Goal: Transaction & Acquisition: Purchase product/service

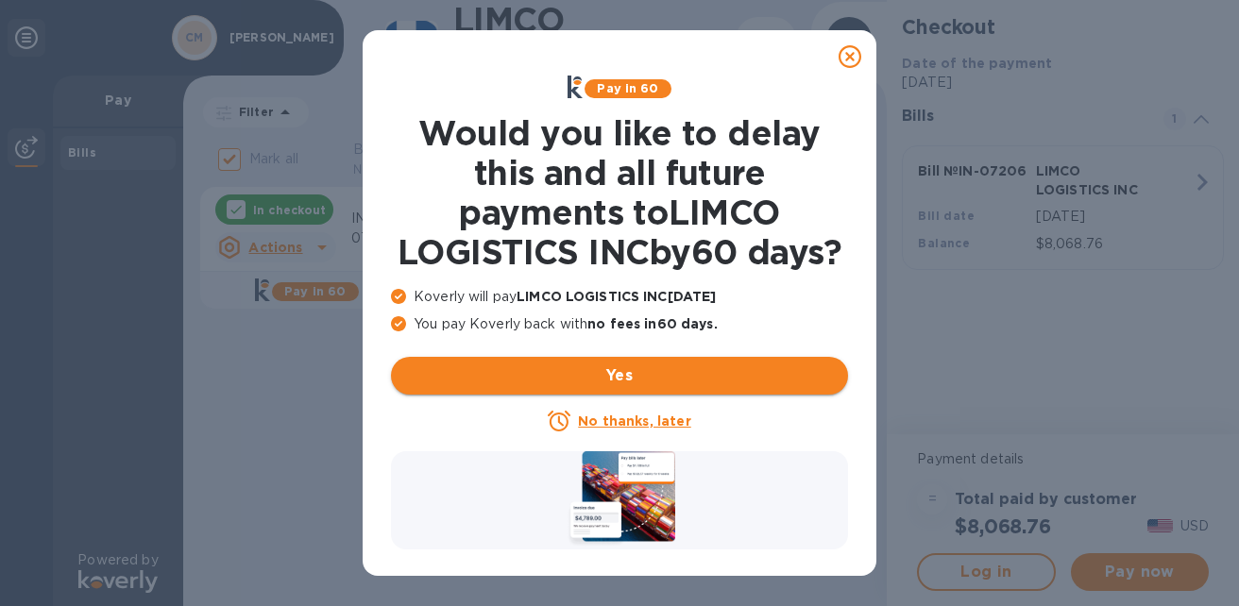
click at [653, 387] on span "Yes" at bounding box center [619, 376] width 427 height 23
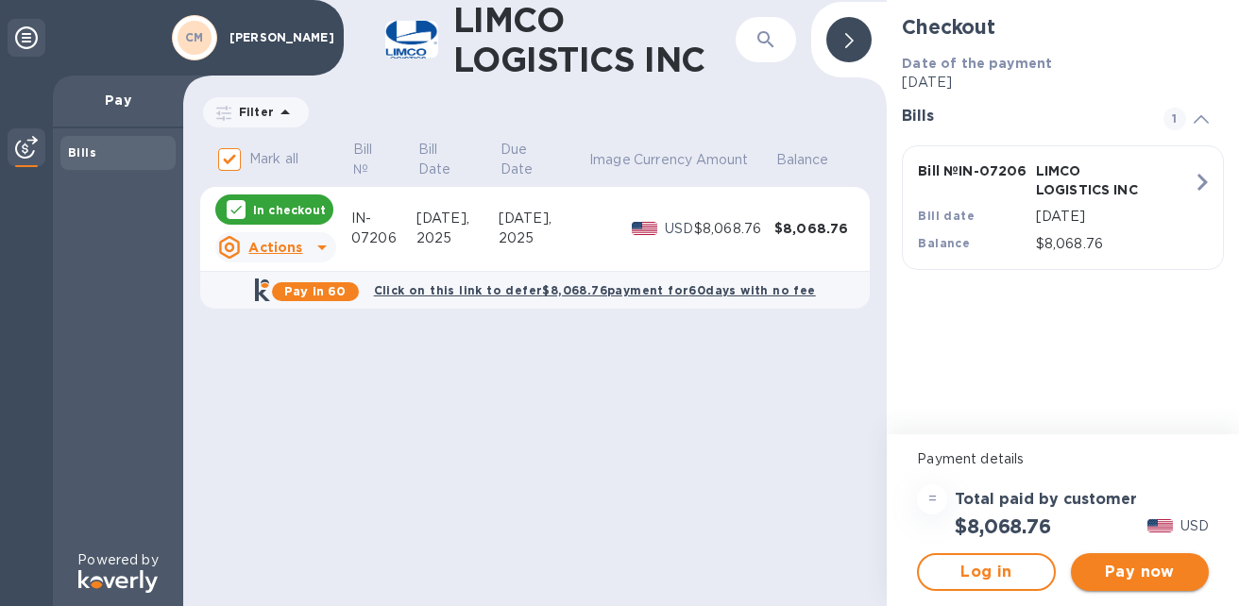
click at [1151, 576] on span "Pay now" at bounding box center [1140, 572] width 108 height 23
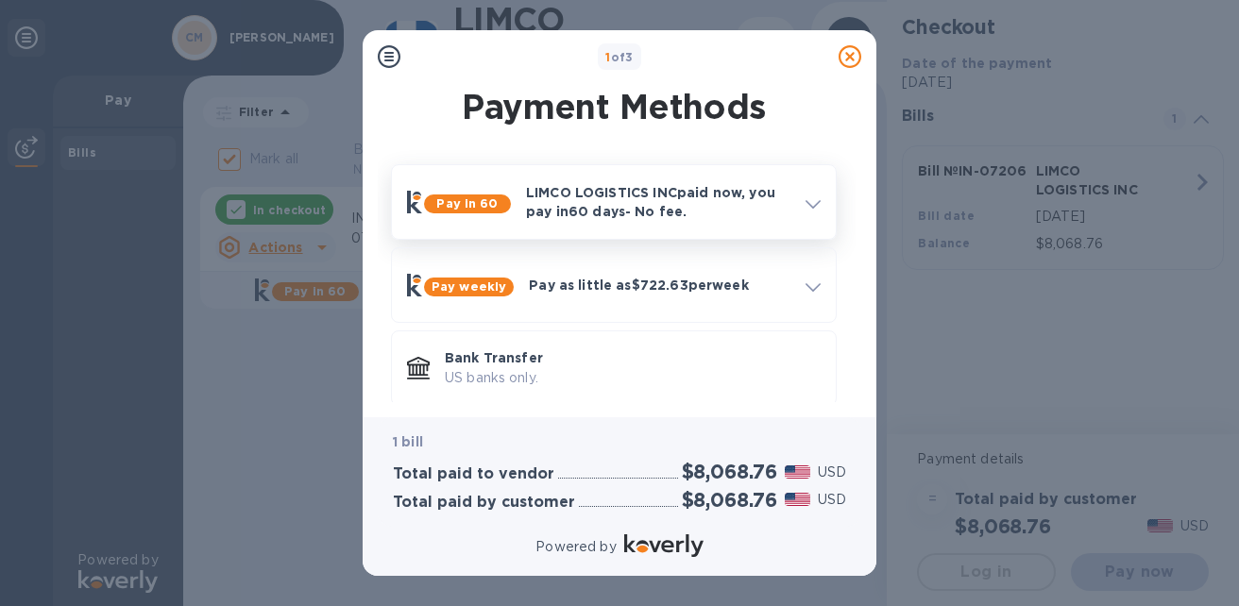
click at [586, 208] on p "LIMCO LOGISTICS INC paid now, you pay [DATE] - No fee." at bounding box center [658, 202] width 264 height 38
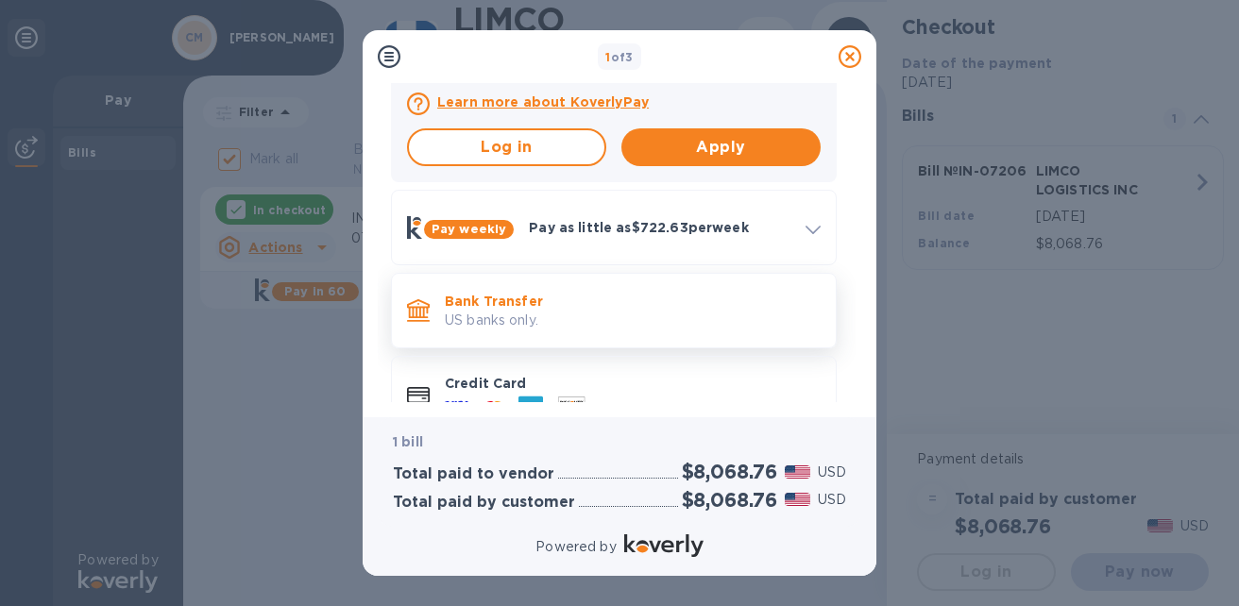
scroll to position [526, 0]
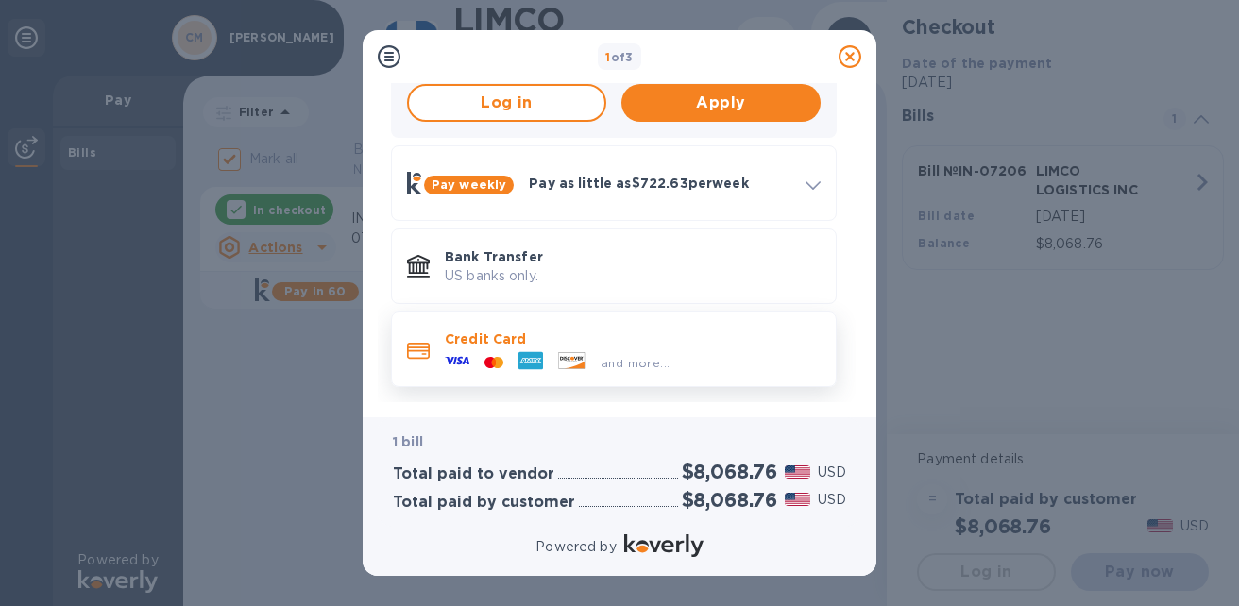
click at [501, 345] on p "Credit Card" at bounding box center [633, 339] width 376 height 19
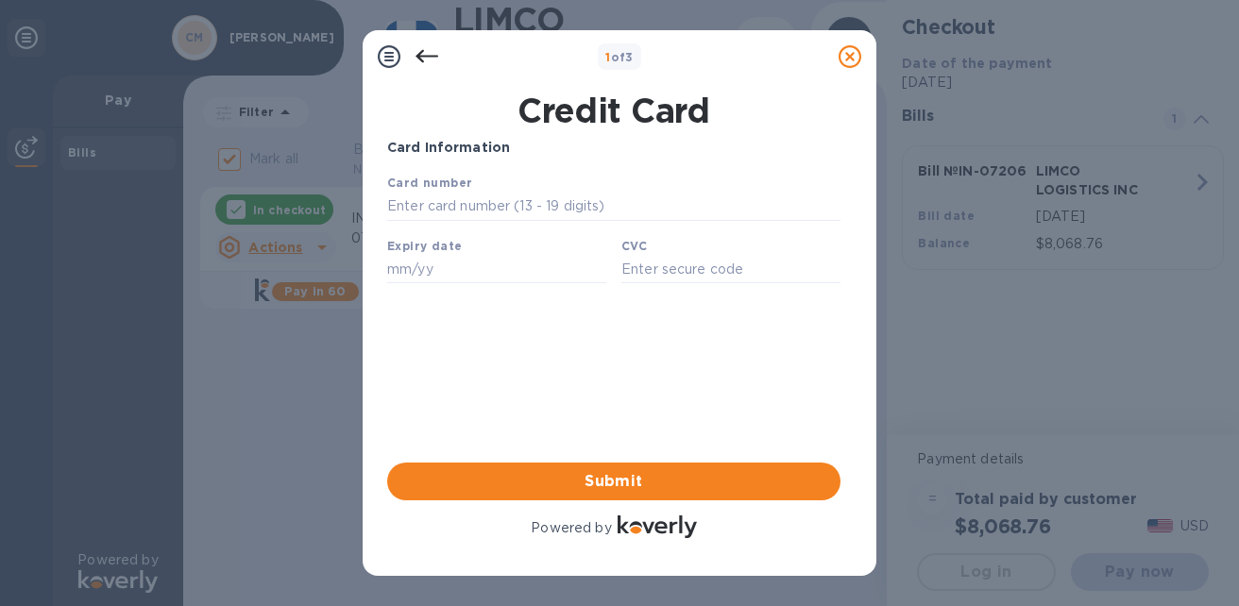
scroll to position [0, 0]
click at [516, 206] on input "text" at bounding box center [613, 207] width 453 height 28
type input "[CREDIT_CARD_NUMBER]"
click at [472, 271] on input "text" at bounding box center [496, 269] width 219 height 28
type input "08/27"
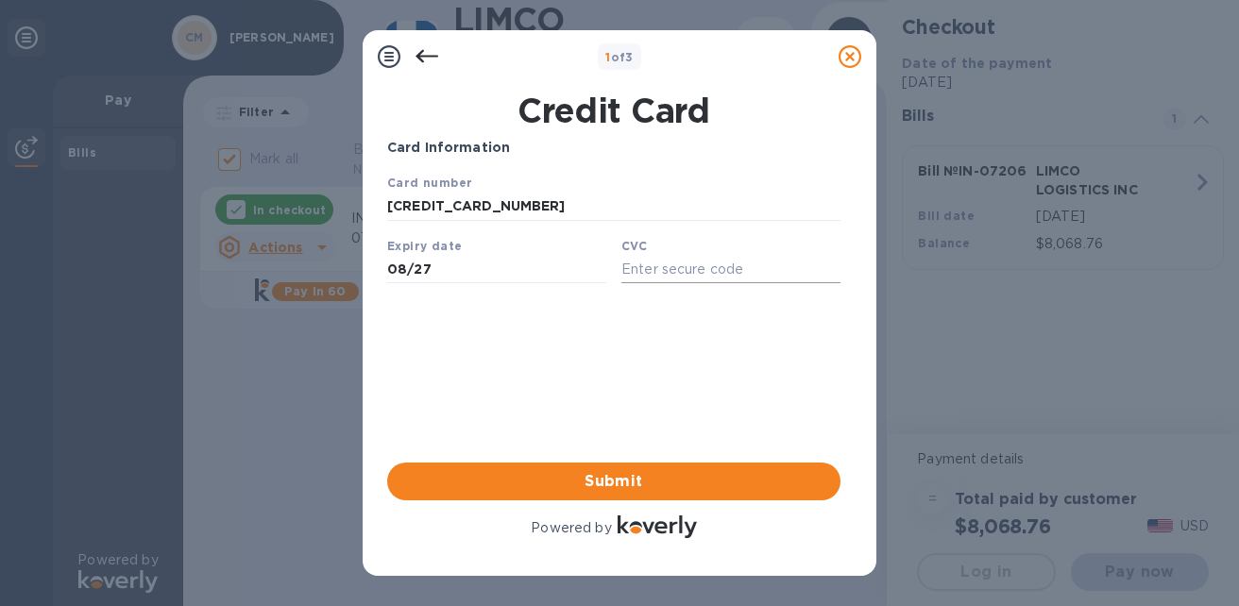
click at [686, 274] on input "text" at bounding box center [730, 269] width 219 height 28
paste input "585"
type input "585"
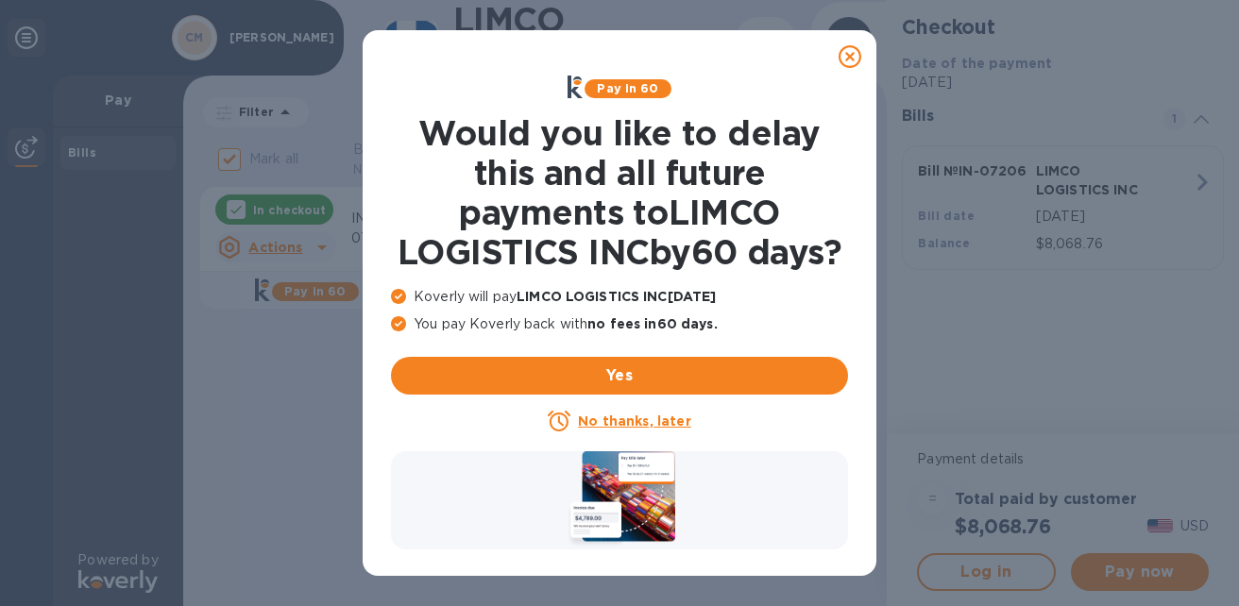
click at [856, 56] on icon at bounding box center [850, 56] width 23 height 23
